Goal: Check status: Check status

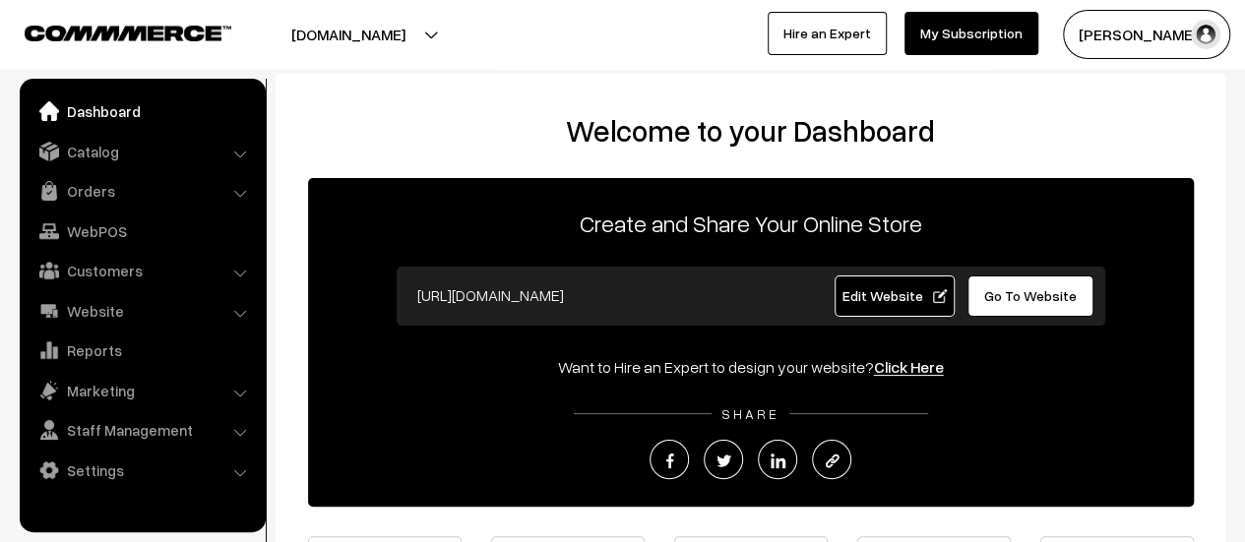
click at [92, 194] on link "Orders" at bounding box center [142, 190] width 234 height 35
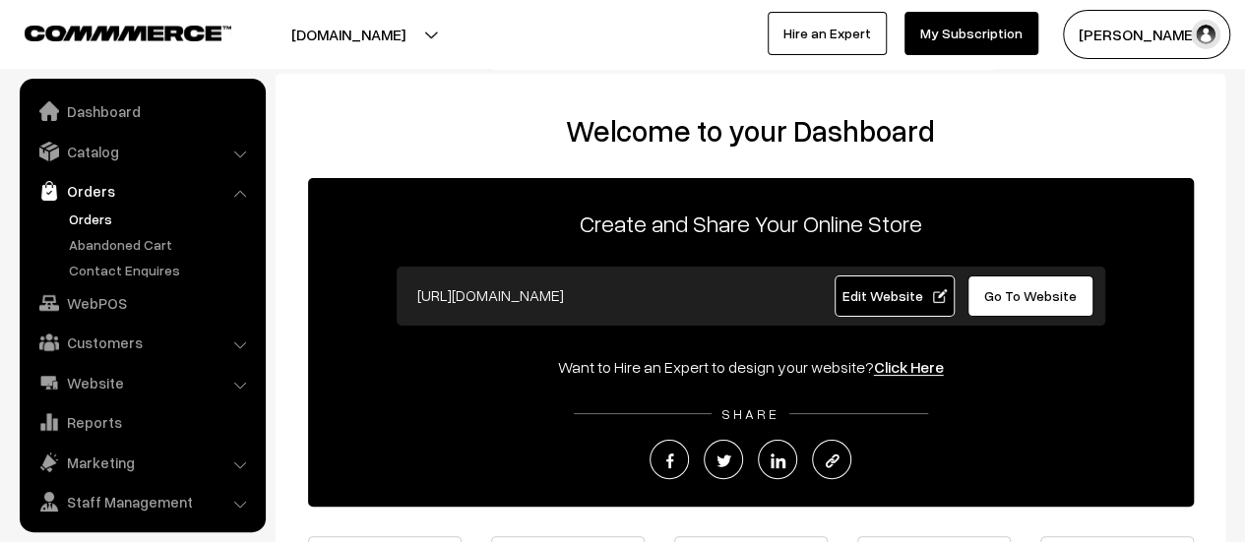
click at [93, 216] on link "Orders" at bounding box center [161, 219] width 195 height 21
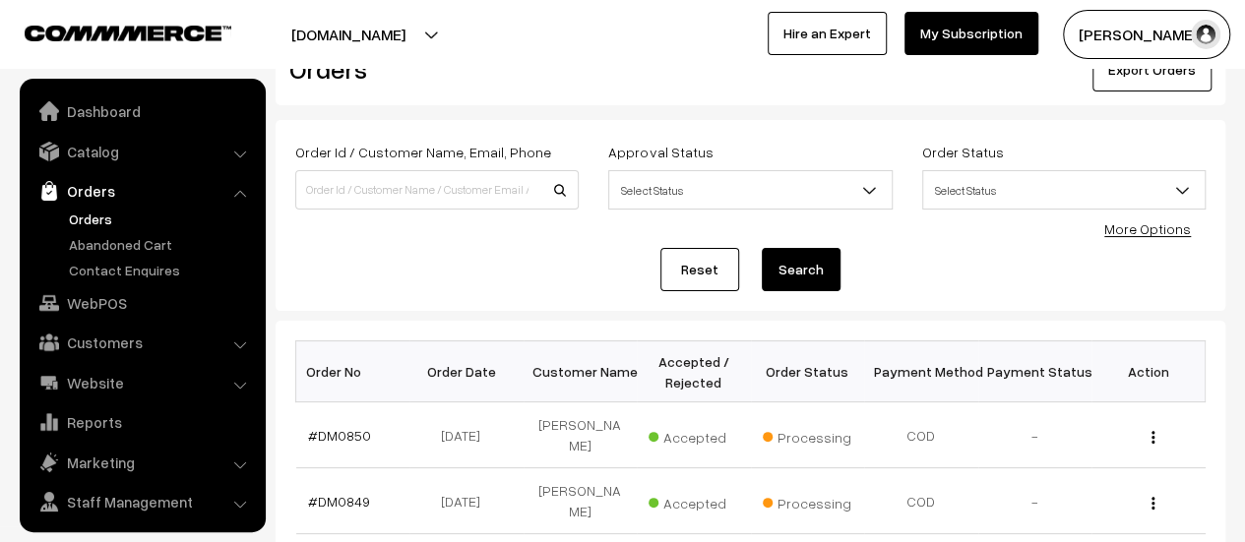
scroll to position [45, 0]
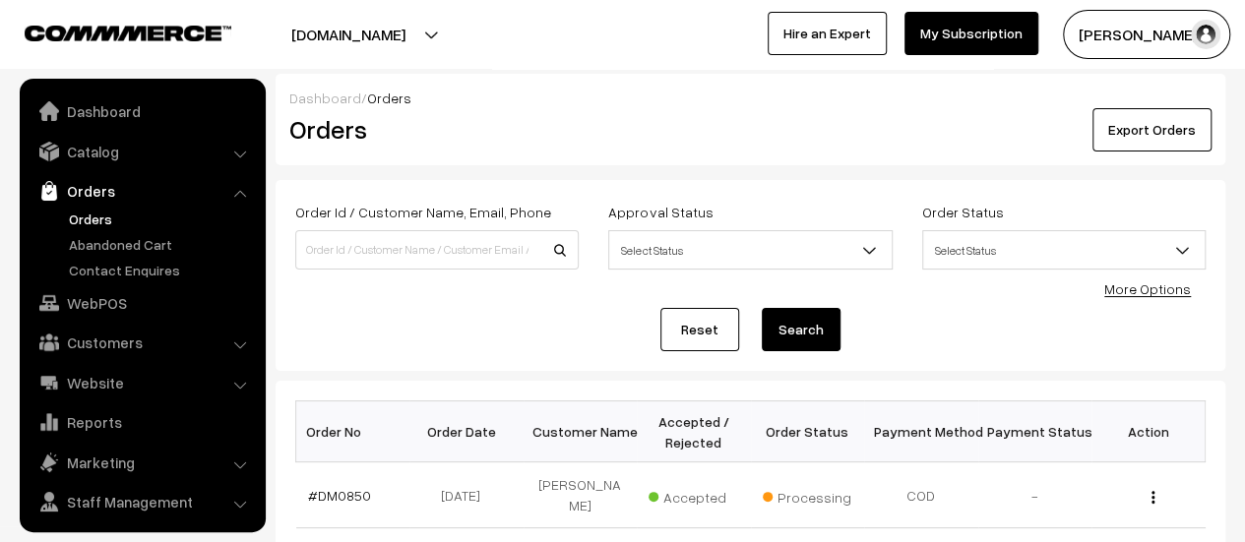
scroll to position [45, 0]
